Goal: Task Accomplishment & Management: Use online tool/utility

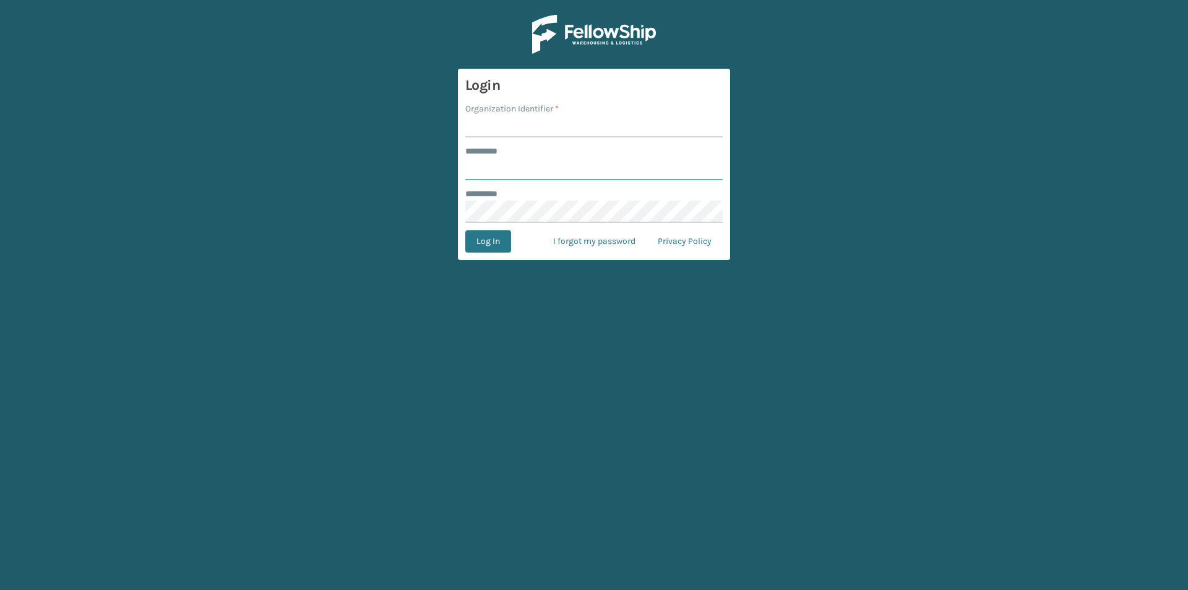
type input "*******"
click at [588, 127] on input "Organization Identifier *" at bounding box center [593, 126] width 257 height 22
type input "[PERSON_NAME]"
click at [476, 244] on button "Log In" at bounding box center [488, 241] width 46 height 22
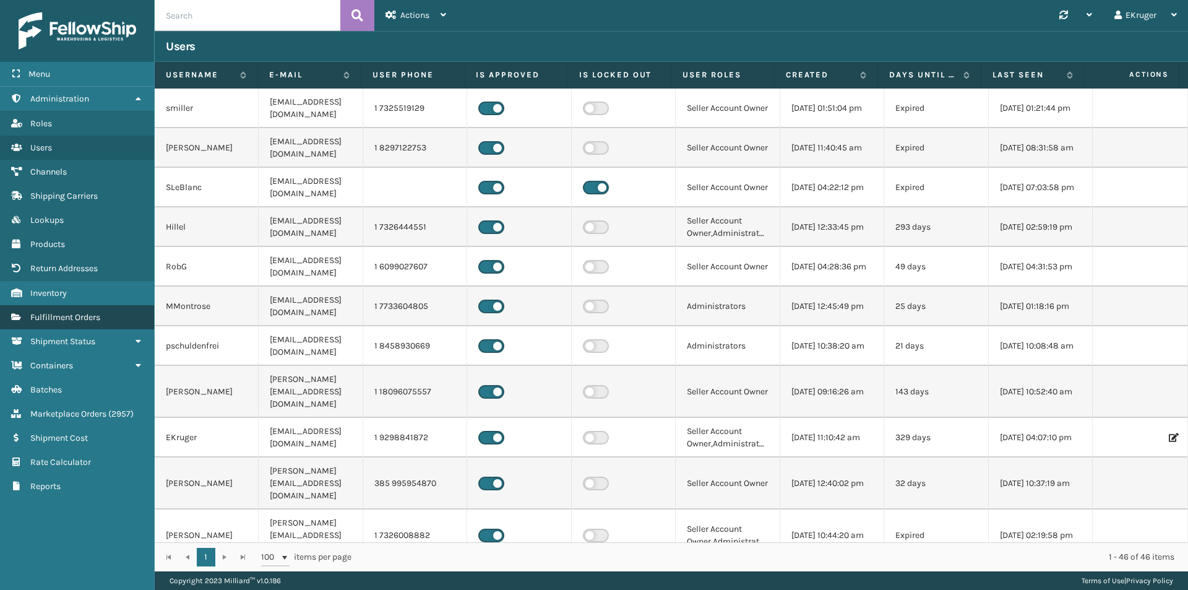
click at [99, 316] on span "Fulfillment Orders" at bounding box center [65, 317] width 70 height 11
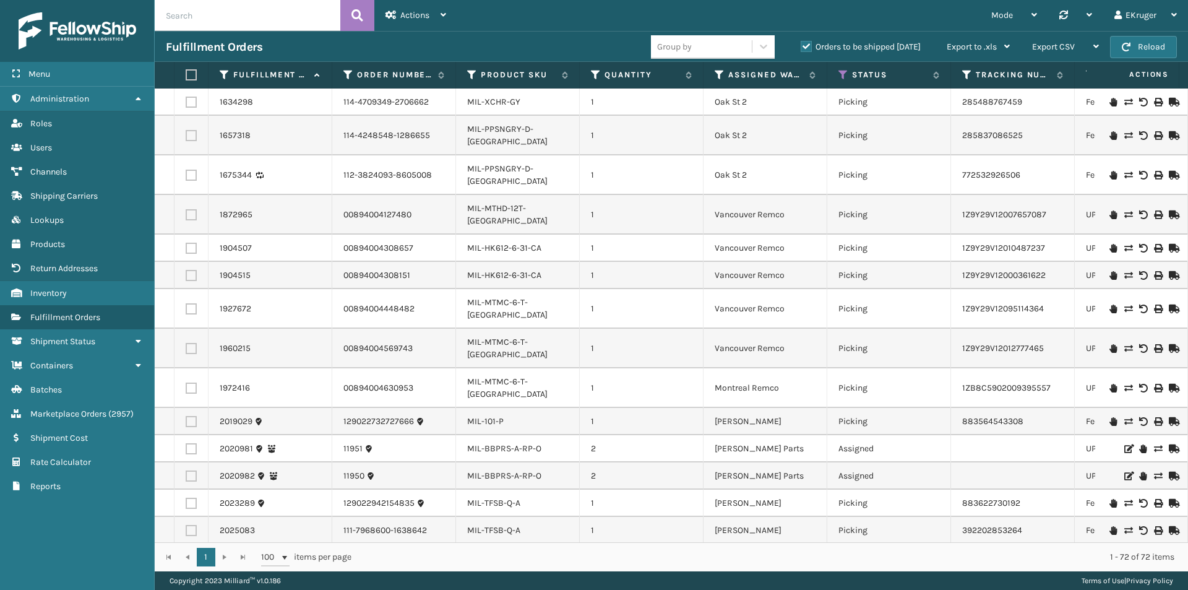
click at [208, 25] on input "text" at bounding box center [248, 15] width 186 height 31
paste input "47029"
type input "47029"
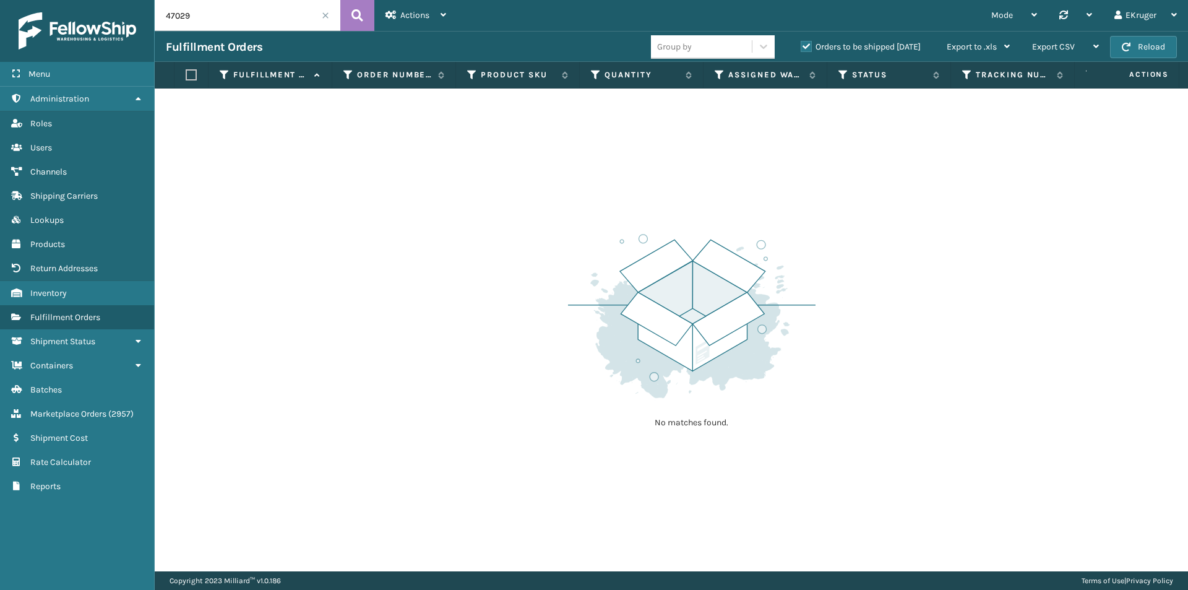
click at [807, 41] on label "Orders to be shipped today" at bounding box center [860, 46] width 120 height 11
click at [801, 41] on input "Orders to be shipped today" at bounding box center [800, 44] width 1 height 8
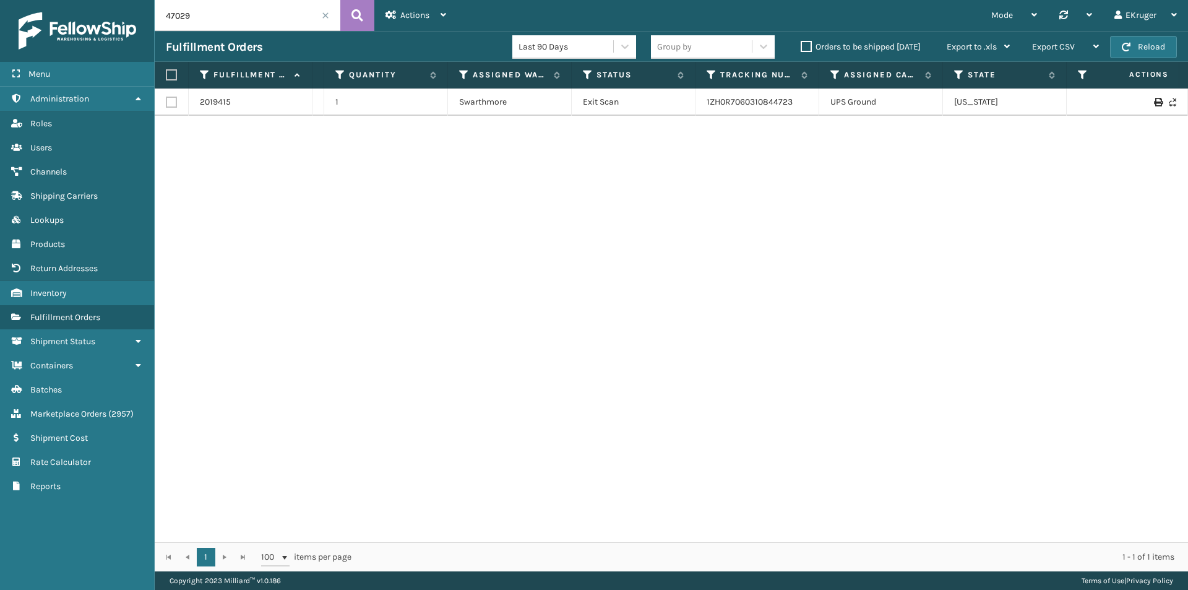
scroll to position [0, 232]
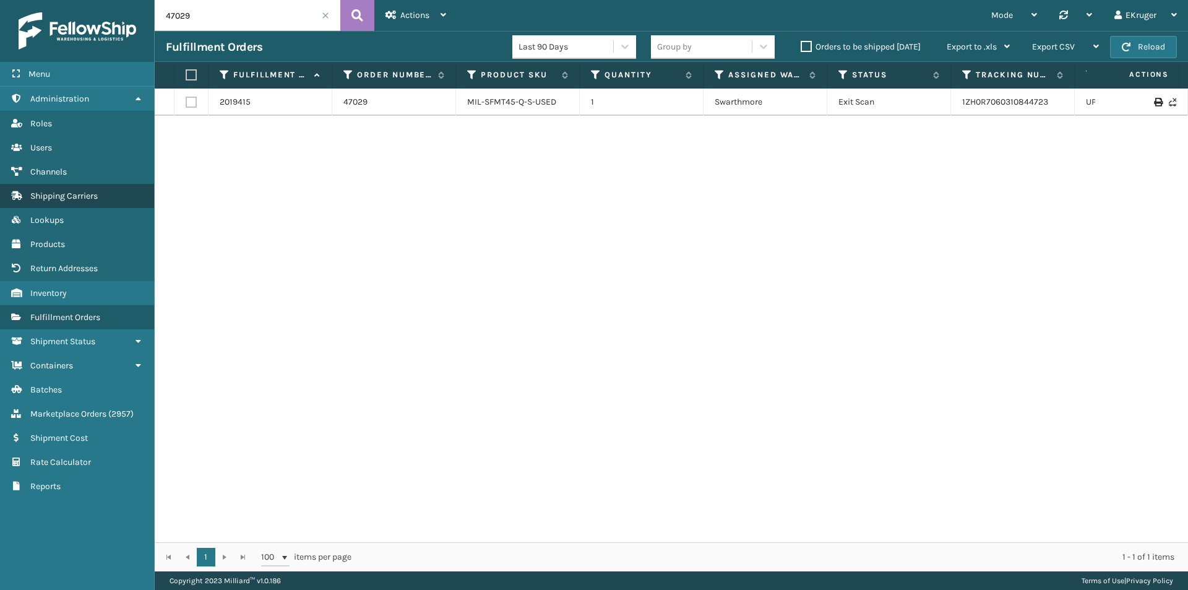
click at [78, 196] on span "Shipping Carriers" at bounding box center [63, 196] width 67 height 11
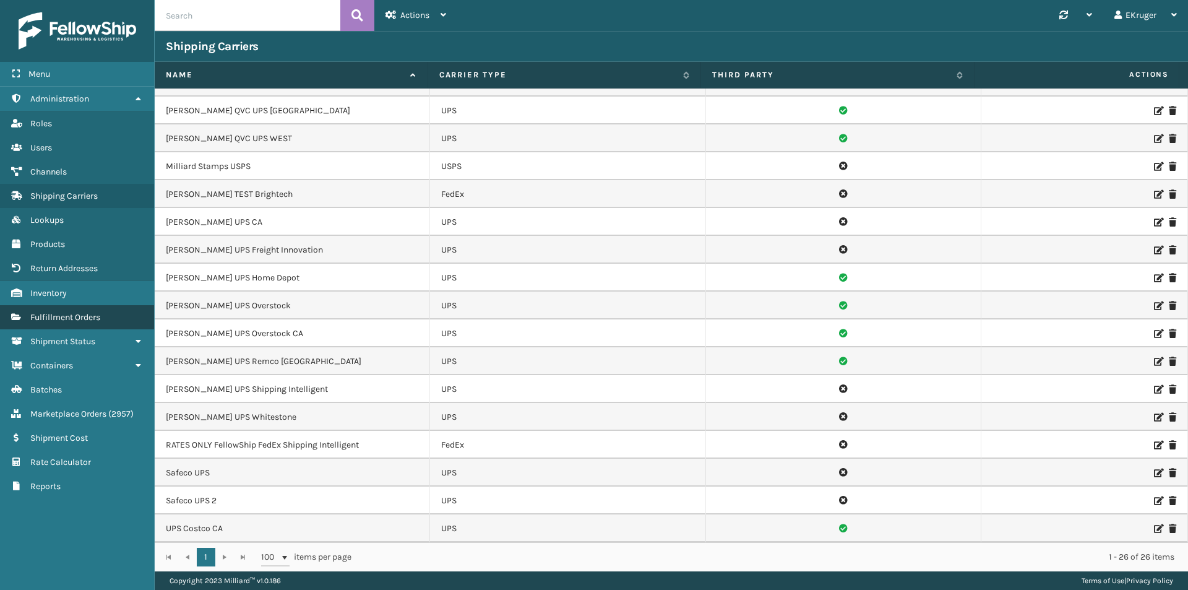
click at [75, 319] on span "Fulfillment Orders" at bounding box center [65, 317] width 70 height 11
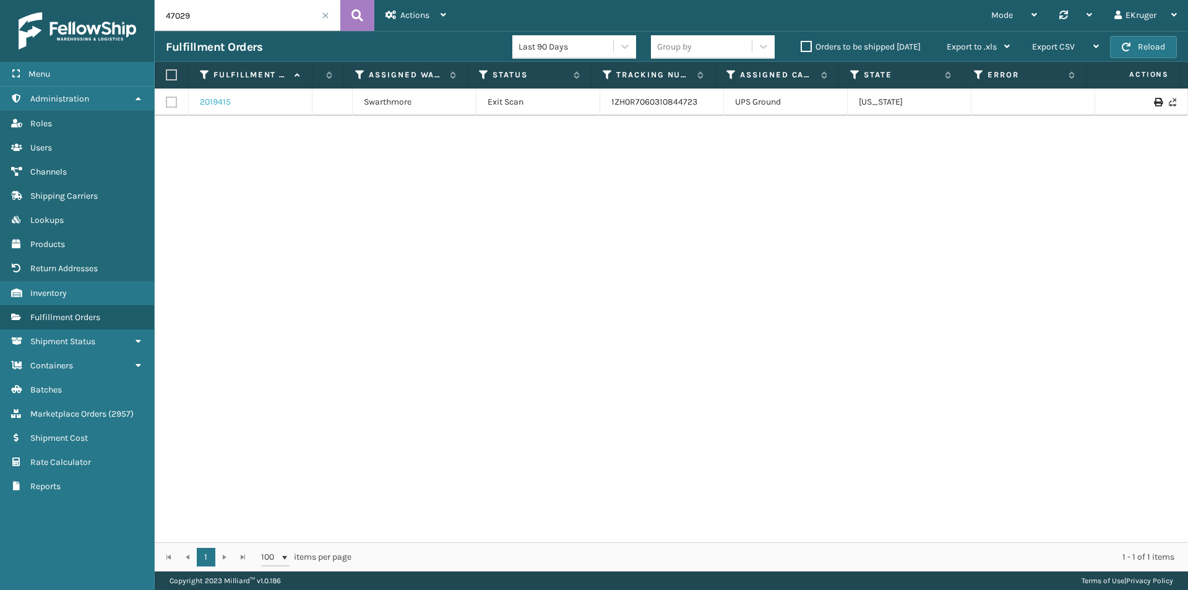
click at [218, 100] on link "2019415" at bounding box center [215, 102] width 31 height 12
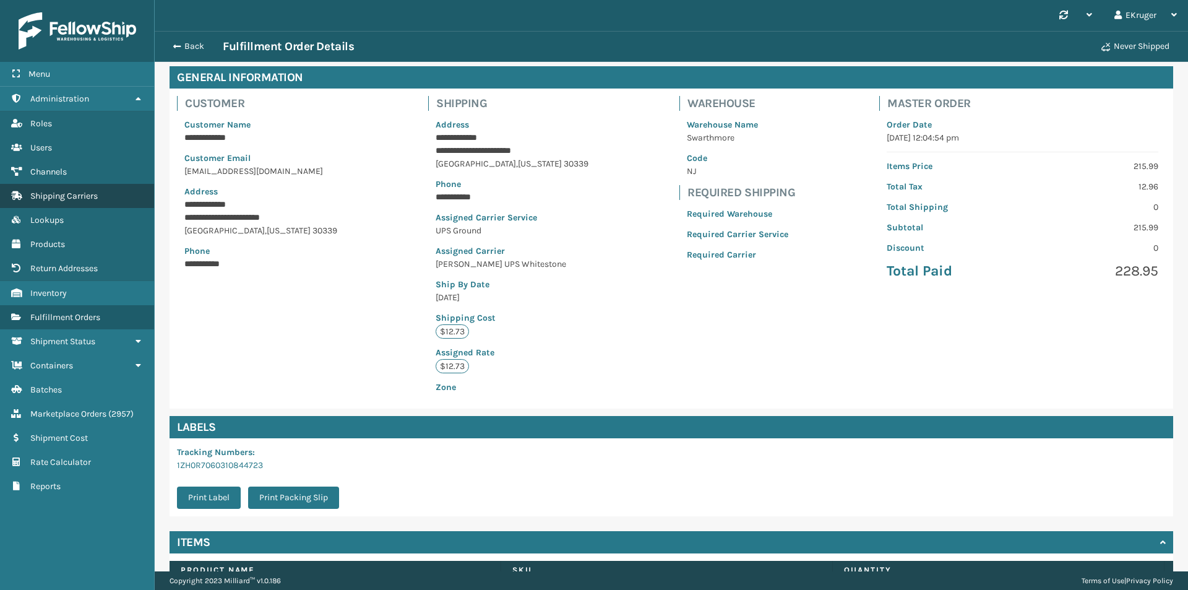
click at [64, 195] on span "Shipping Carriers" at bounding box center [63, 196] width 67 height 11
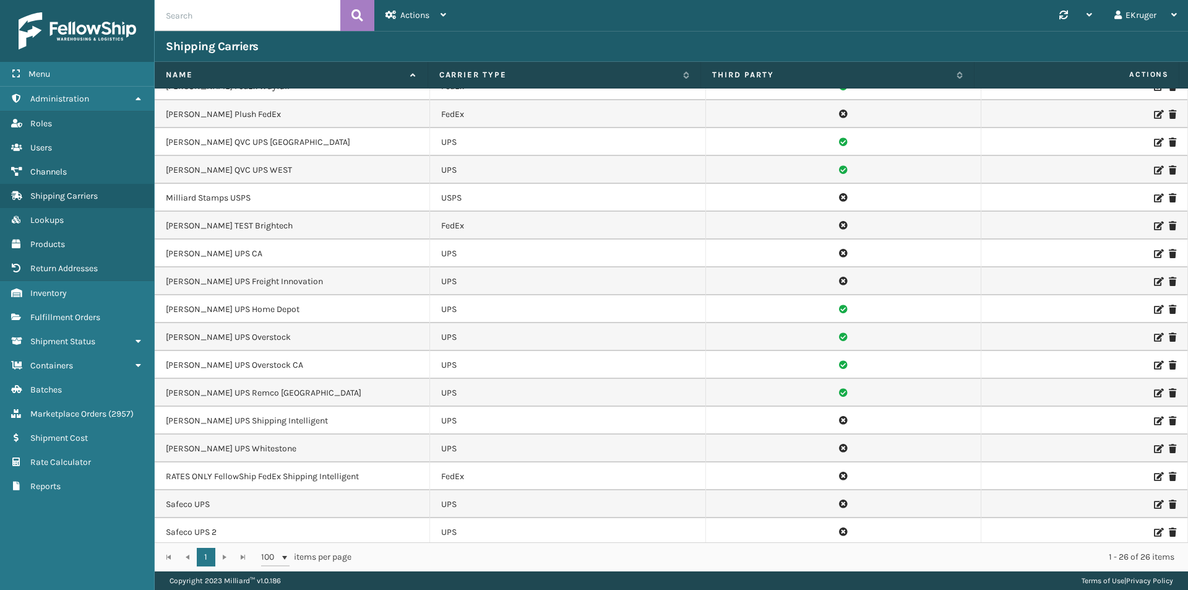
click at [1154, 449] on icon at bounding box center [1157, 448] width 7 height 9
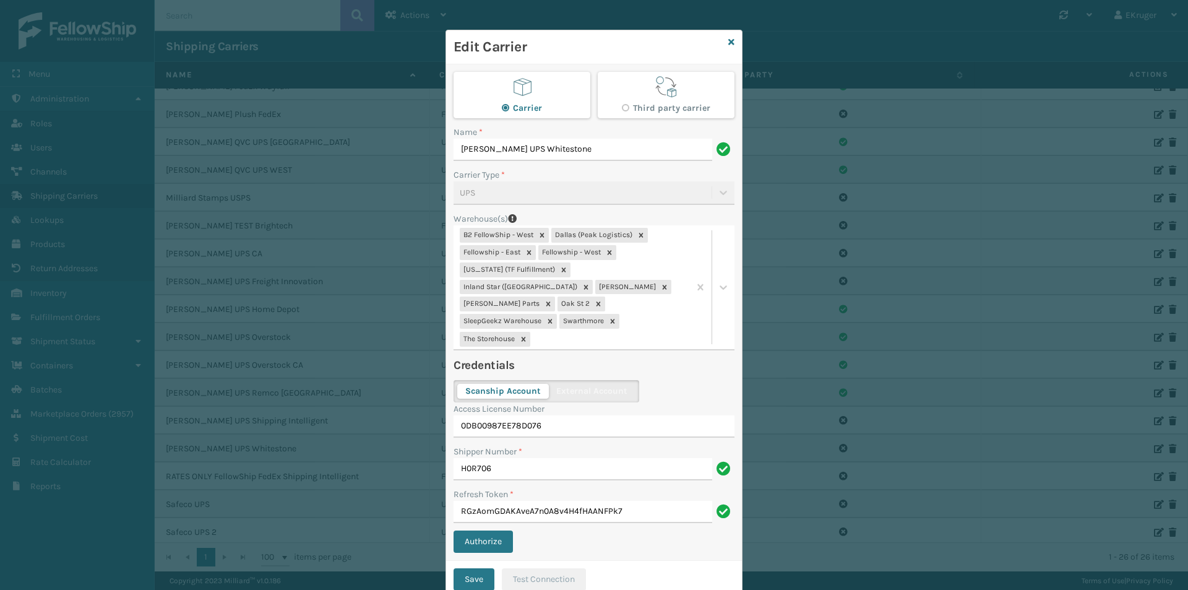
click at [672, 358] on h4 "Credentials" at bounding box center [593, 365] width 281 height 15
